Goal: Find specific page/section: Find specific page/section

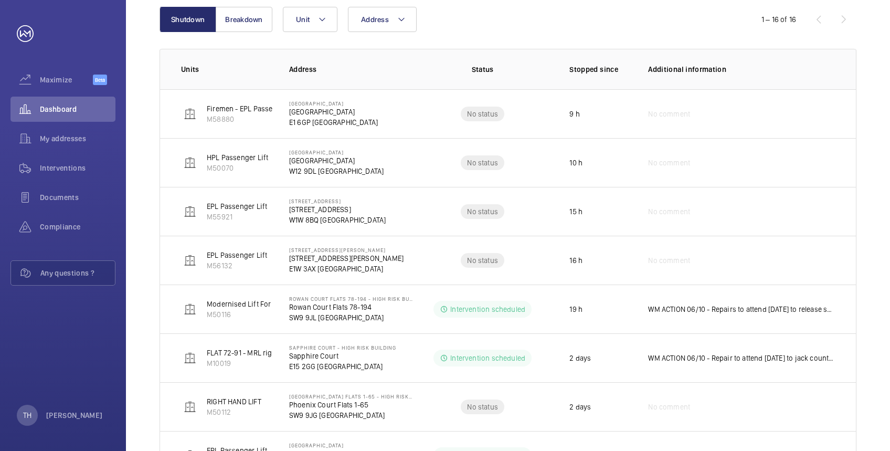
scroll to position [106, 0]
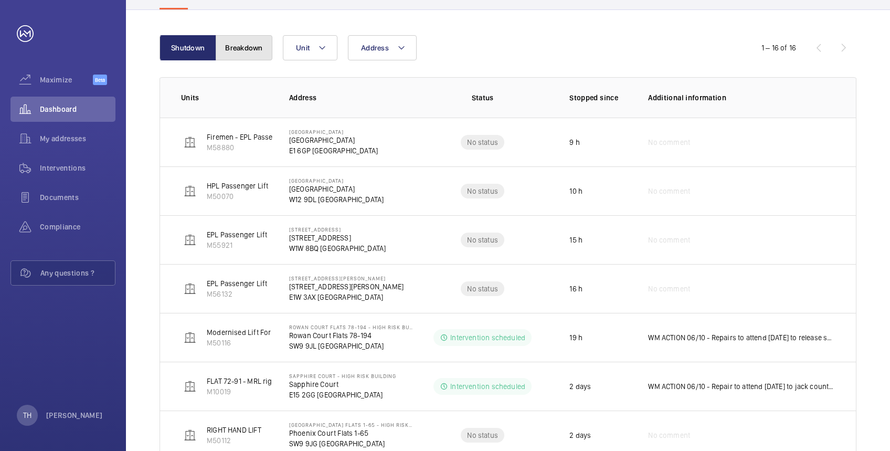
click at [242, 43] on button "Breakdown" at bounding box center [244, 47] width 57 height 25
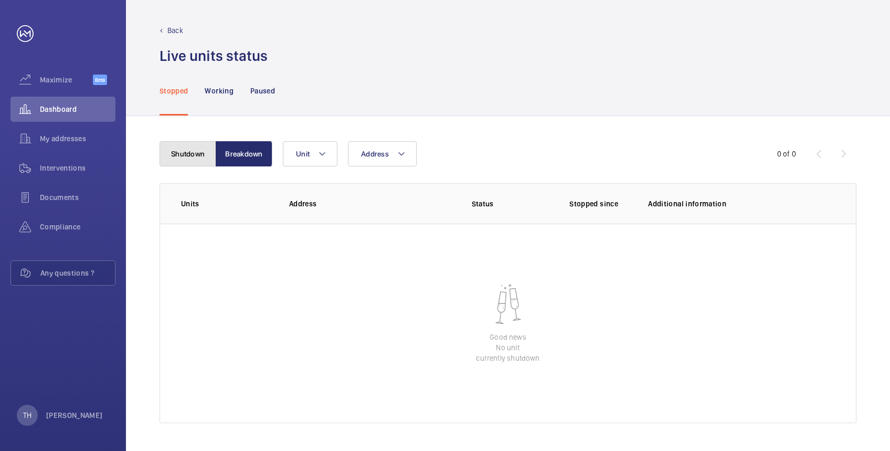
click at [193, 148] on button "Shutdown" at bounding box center [188, 153] width 57 height 25
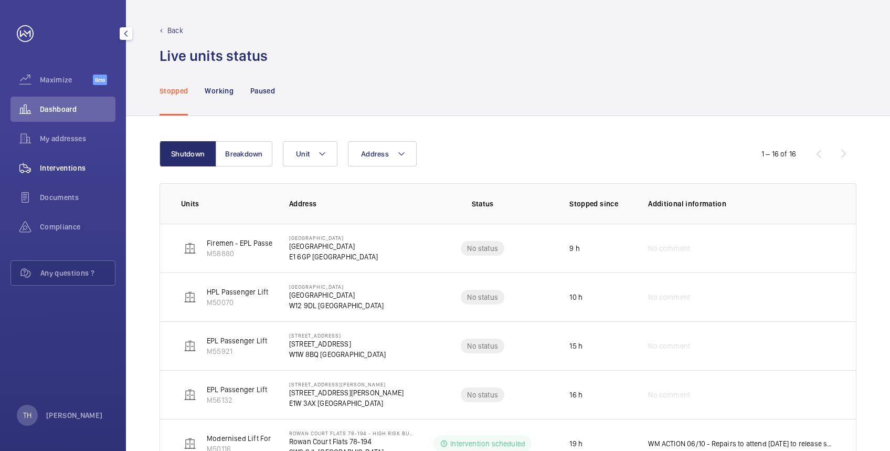
click at [50, 165] on span "Interventions" at bounding box center [78, 168] width 76 height 10
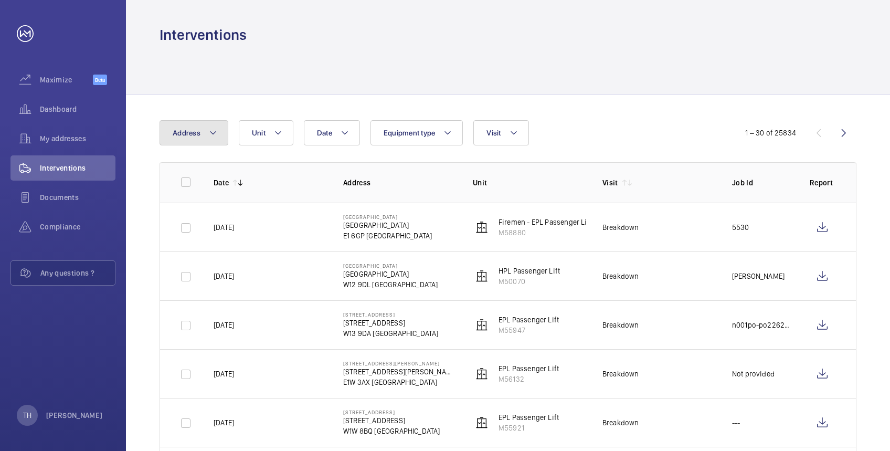
click at [218, 130] on button "Address" at bounding box center [194, 132] width 69 height 25
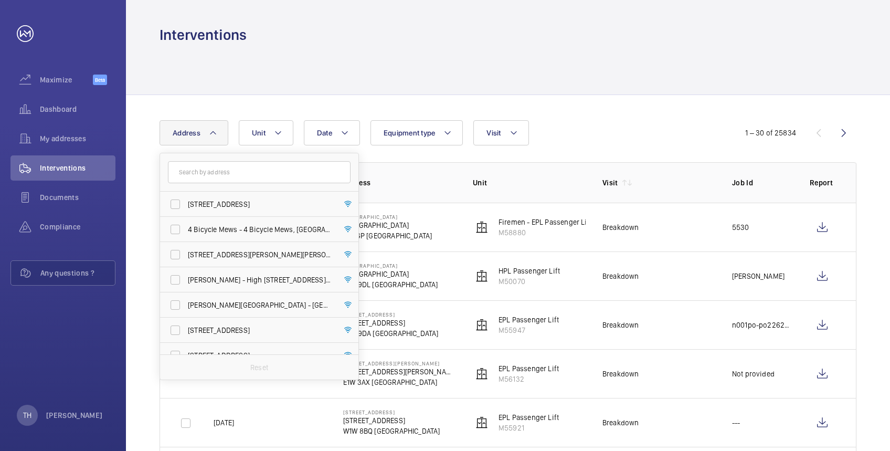
click at [218, 167] on input "text" at bounding box center [259, 172] width 183 height 22
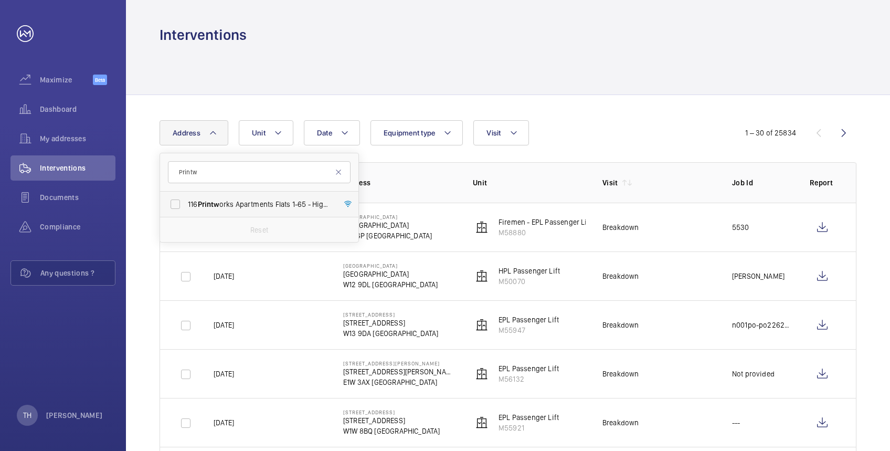
type input "Printw"
click at [226, 203] on span "116 Printw orks Apartments Flats 1-65 - High Risk Building - 116 Printw orks Ap…" at bounding box center [260, 204] width 144 height 10
click at [186, 203] on input "116 Printw orks Apartments Flats 1-65 - High Risk Building - 116 Printw orks Ap…" at bounding box center [175, 204] width 21 height 21
checkbox input "true"
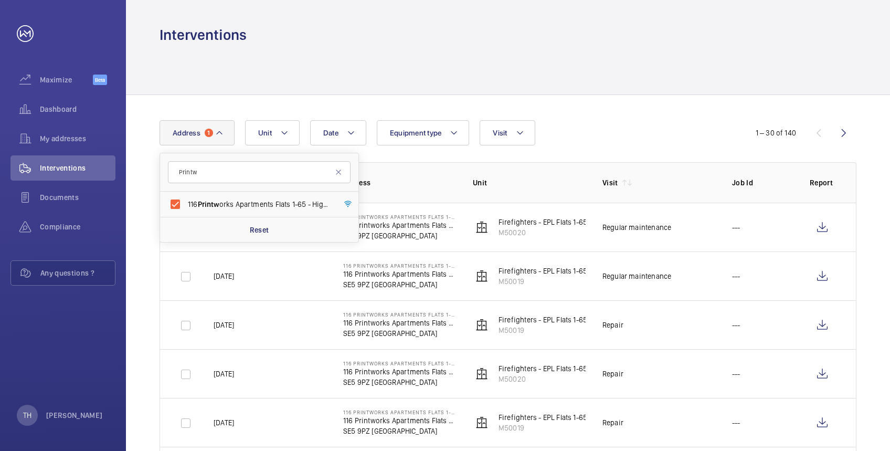
click at [382, 49] on div at bounding box center [508, 70] width 697 height 50
click at [442, 62] on div at bounding box center [508, 70] width 697 height 50
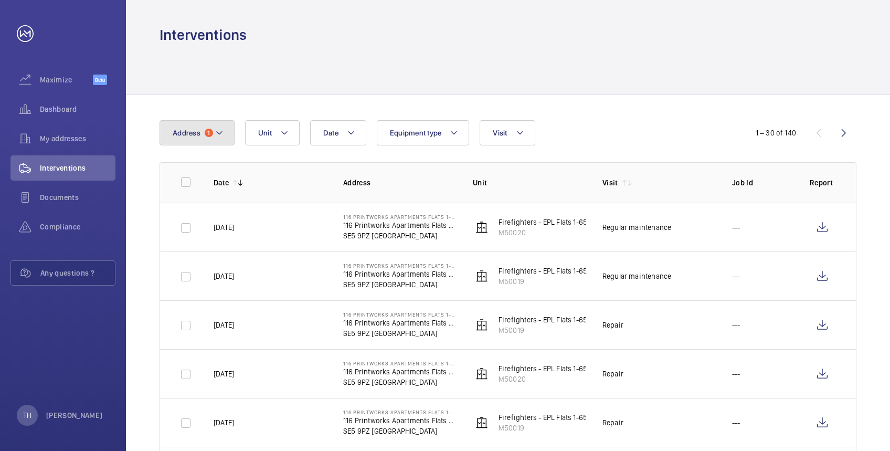
click at [223, 132] on button "Address 1" at bounding box center [197, 132] width 75 height 25
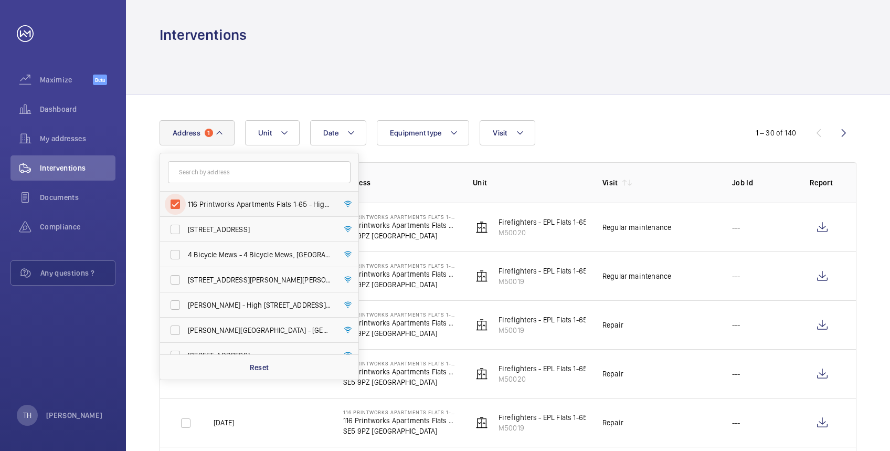
click at [178, 204] on input "116 Printworks Apartments Flats 1-65 - High Risk Building - 116 Printworks Apar…" at bounding box center [175, 204] width 21 height 21
checkbox input "false"
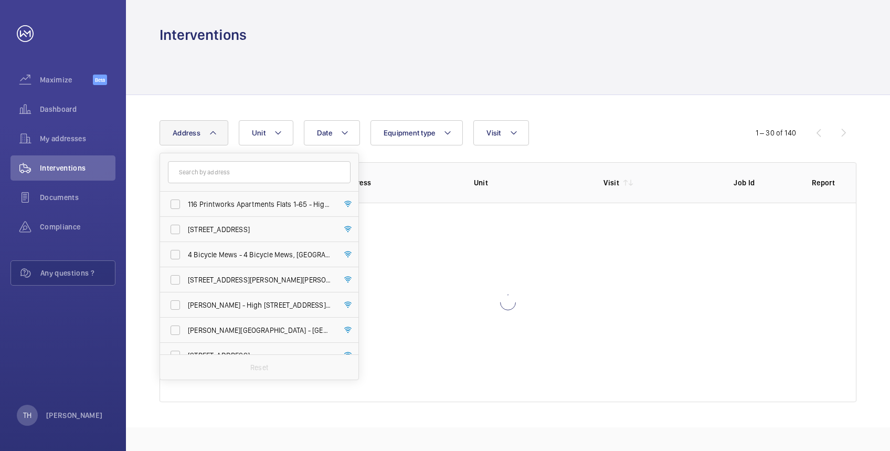
click at [286, 56] on div at bounding box center [508, 70] width 697 height 50
